Goal: Transaction & Acquisition: Purchase product/service

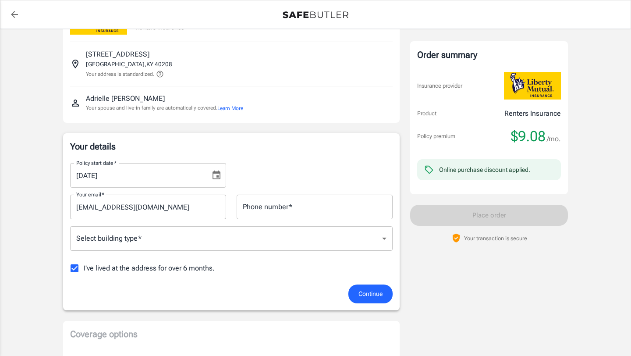
scroll to position [39, 0]
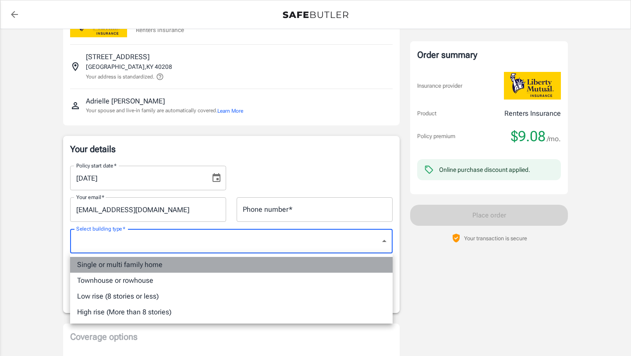
click at [262, 264] on li "Single or multi family home" at bounding box center [231, 265] width 322 height 16
type input "singlefamily"
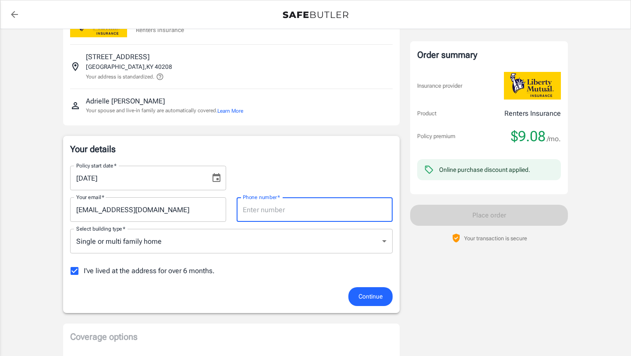
click at [287, 217] on input "Phone number   *" at bounding box center [315, 209] width 156 height 25
type input "9199614720"
click at [74, 271] on input "I've lived at the address for over 6 months." at bounding box center [74, 271] width 18 height 18
checkbox input "false"
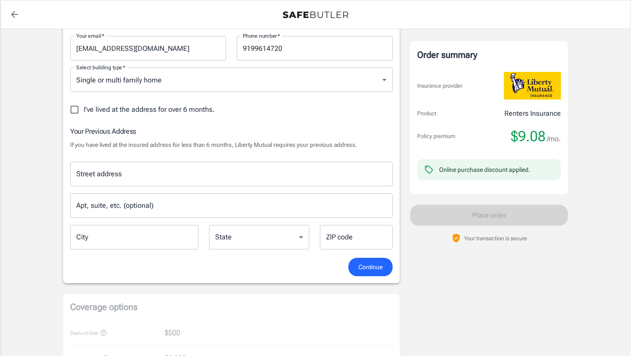
scroll to position [200, 0]
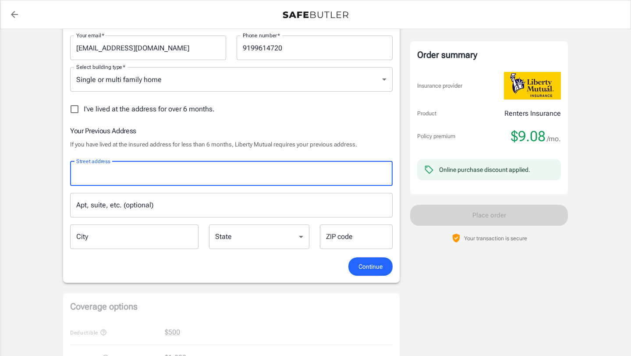
click at [214, 177] on input "Street address" at bounding box center [231, 173] width 315 height 17
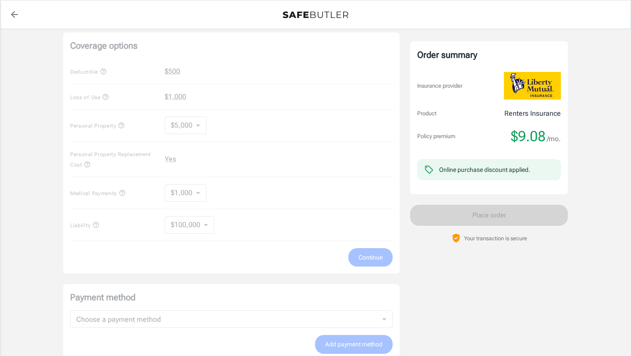
scroll to position [0, 0]
